Goal: Information Seeking & Learning: Learn about a topic

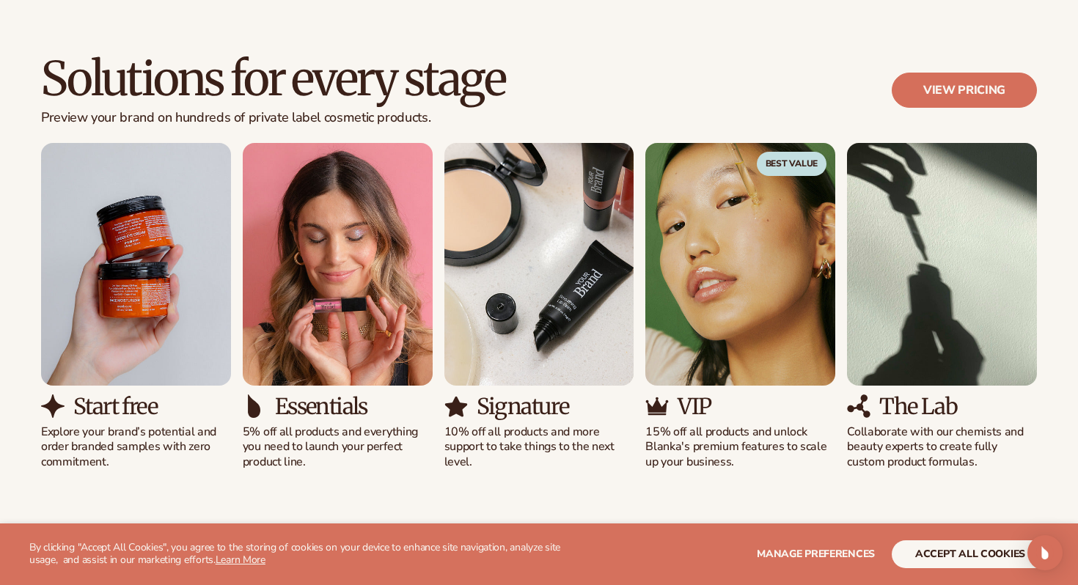
scroll to position [1396, 0]
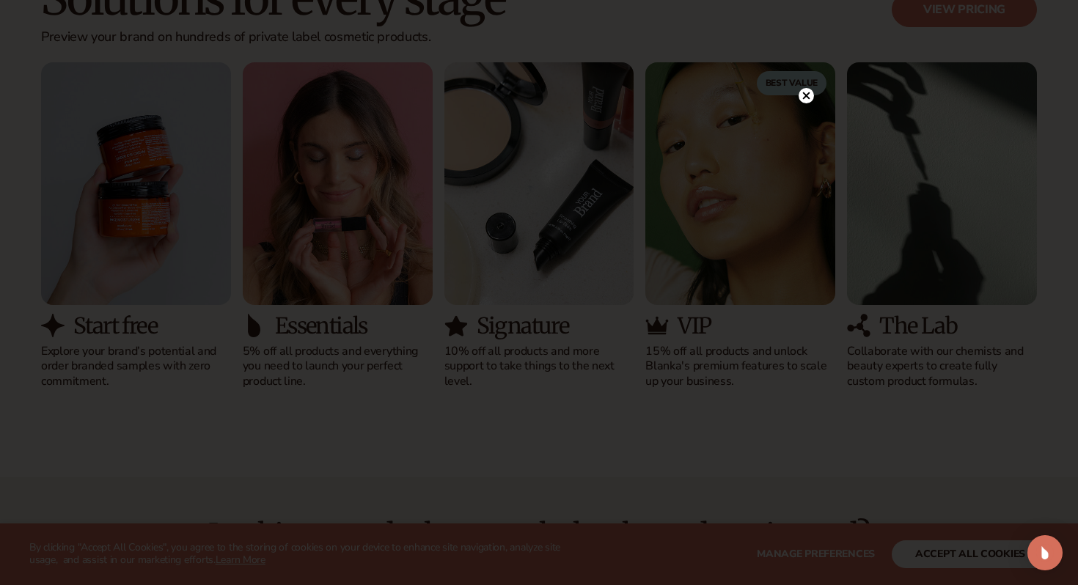
click at [252, 264] on div at bounding box center [539, 292] width 1078 height 585
click at [804, 127] on icon at bounding box center [806, 125] width 7 height 7
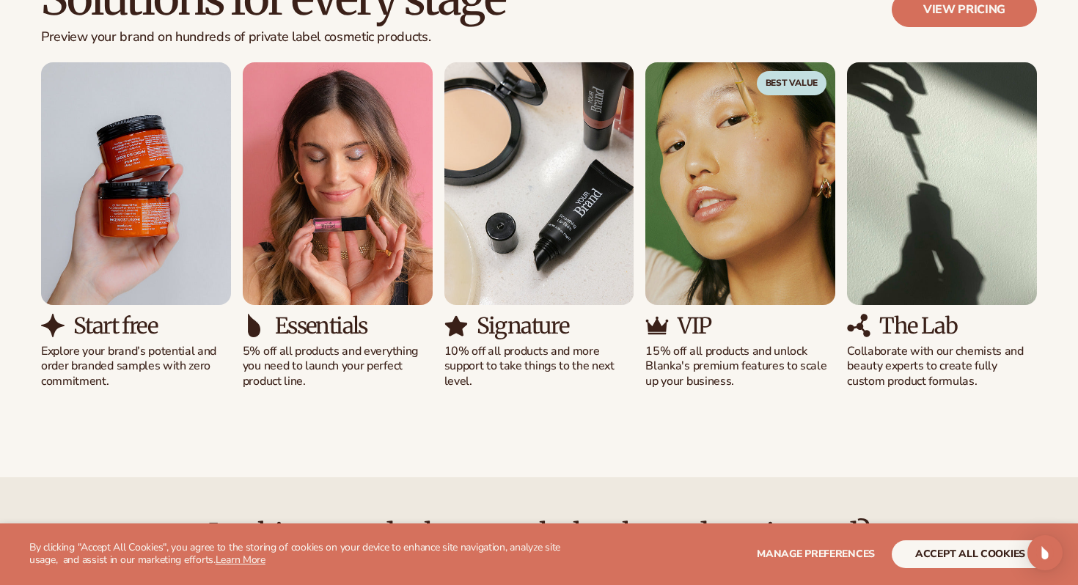
click at [125, 257] on img "1 / 5" at bounding box center [136, 183] width 190 height 242
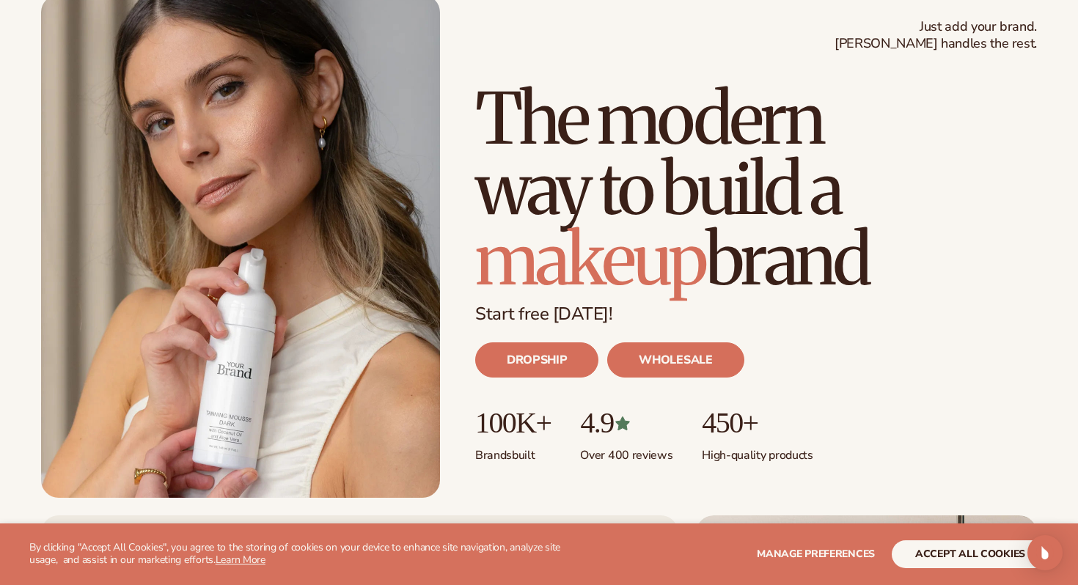
scroll to position [0, 0]
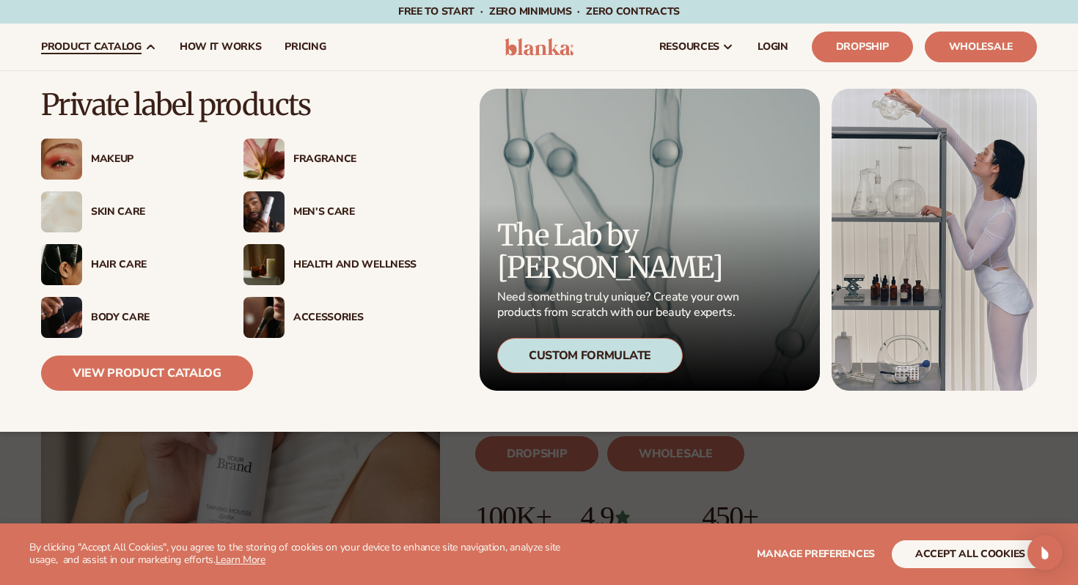
click at [111, 156] on div "Makeup" at bounding box center [152, 159] width 123 height 12
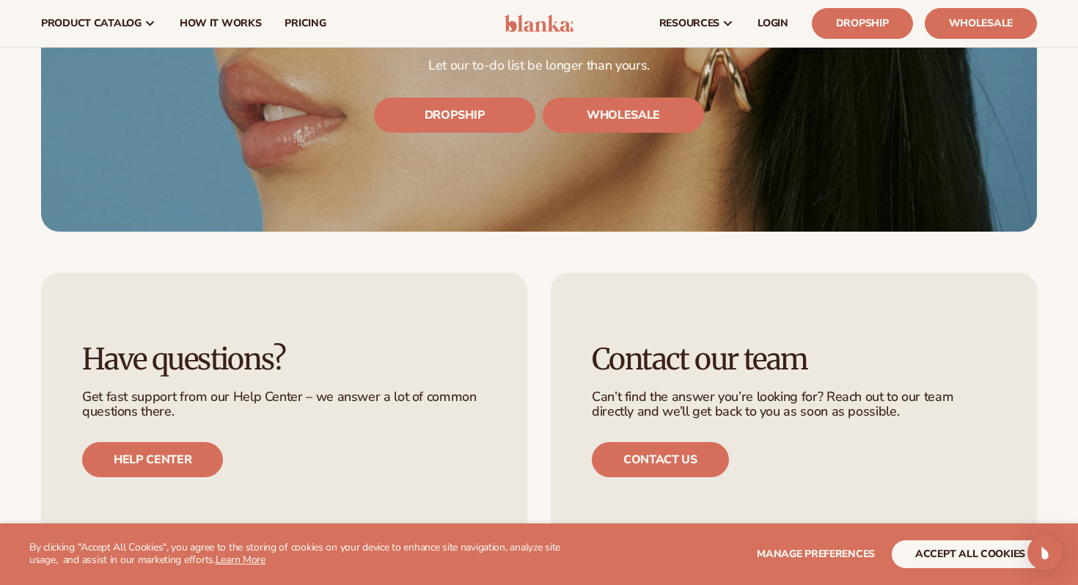
scroll to position [4071, 0]
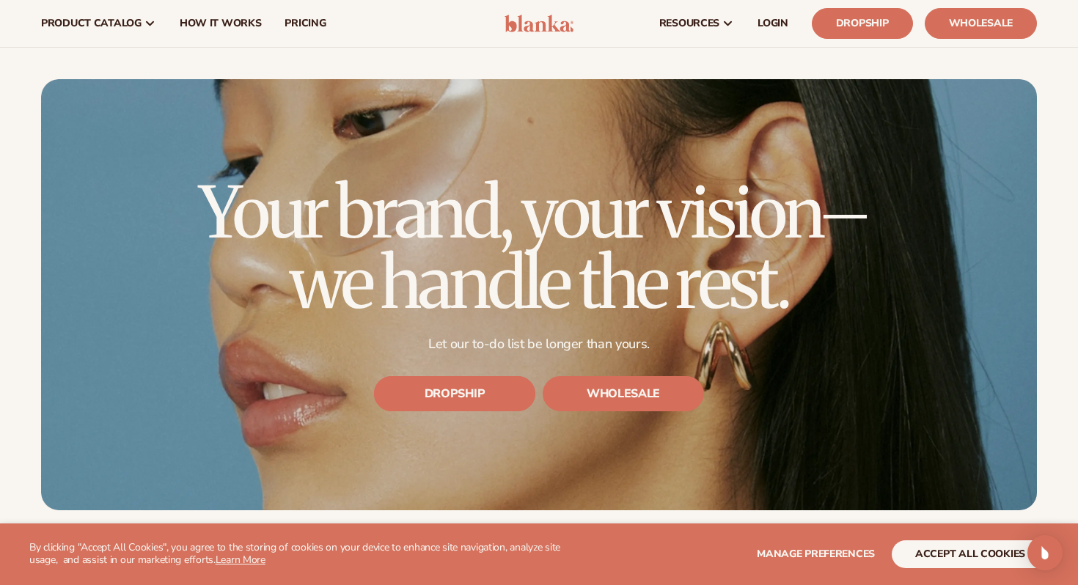
click at [505, 382] on link "DROPSHIP" at bounding box center [454, 393] width 161 height 35
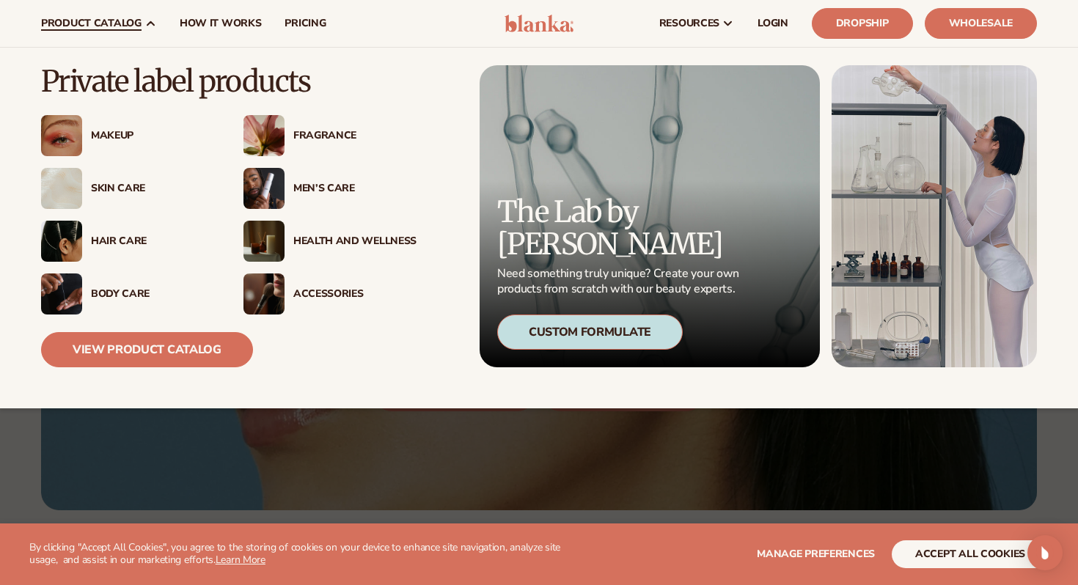
click at [337, 238] on div "Health And Wellness" at bounding box center [354, 241] width 123 height 12
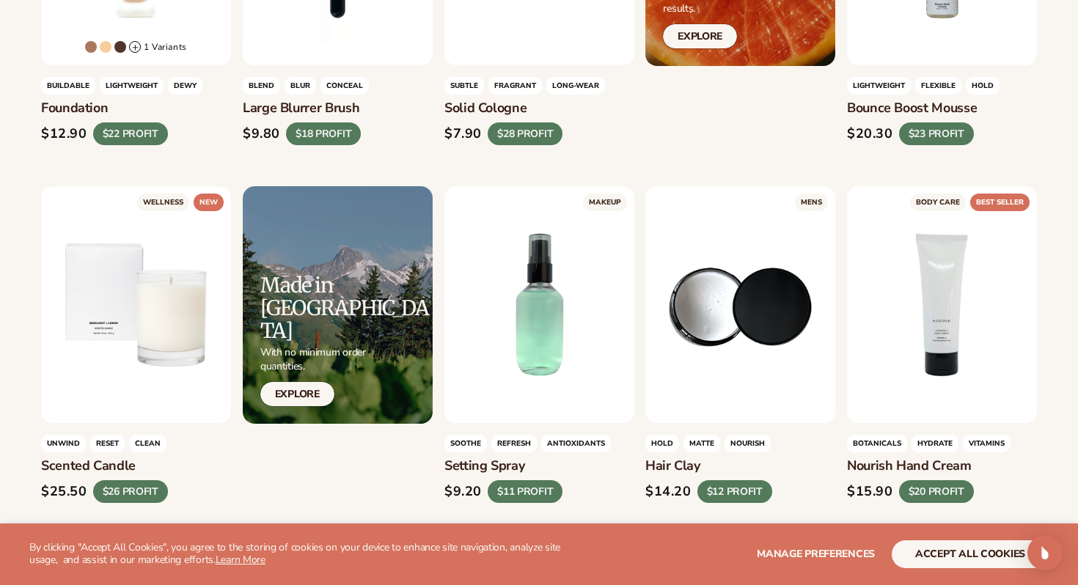
scroll to position [1511, 0]
